Goal: Navigation & Orientation: Understand site structure

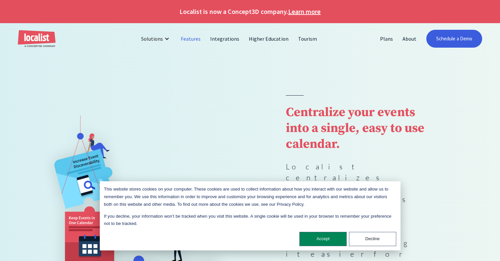
click at [194, 40] on link "Features" at bounding box center [190, 39] width 29 height 16
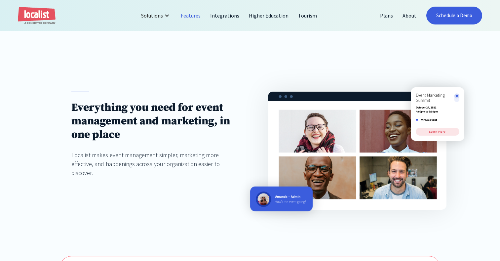
scroll to position [165, 0]
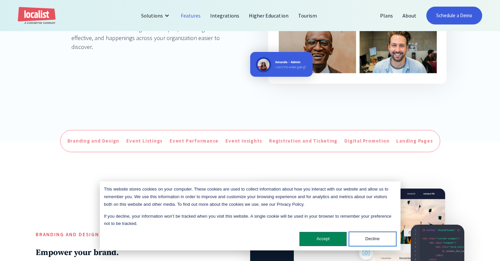
click at [370, 241] on button "Decline" at bounding box center [372, 238] width 47 height 14
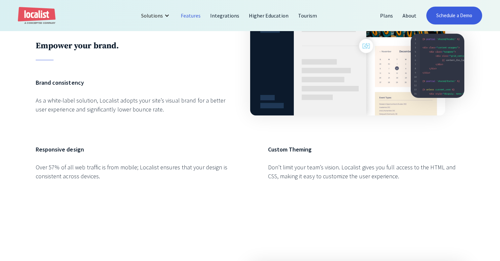
scroll to position [462, 0]
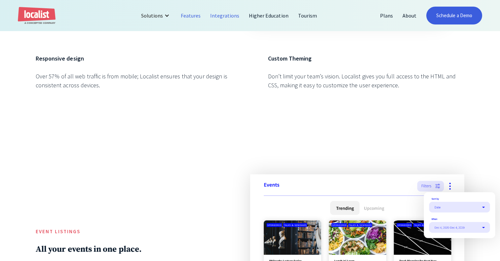
click at [225, 15] on link "Integrations" at bounding box center [224, 16] width 39 height 16
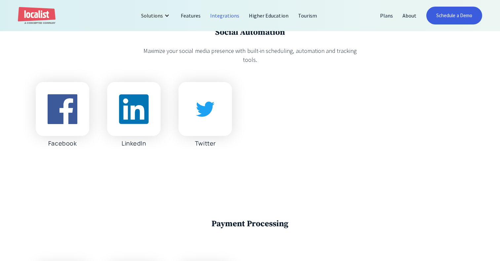
scroll to position [1519, 0]
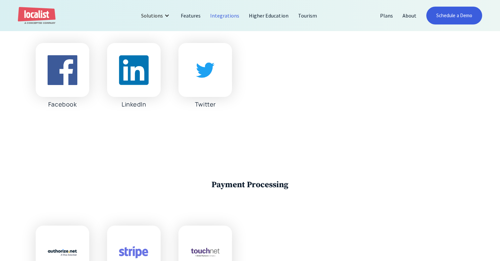
click at [0, 0] on div at bounding box center [0, 0] width 0 height 0
click at [256, 16] on link "Higher Education" at bounding box center [268, 16] width 49 height 16
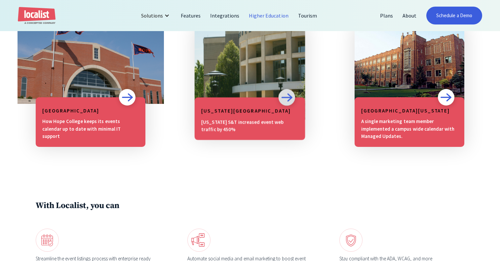
scroll to position [594, 0]
